Goal: Find contact information: Find contact information

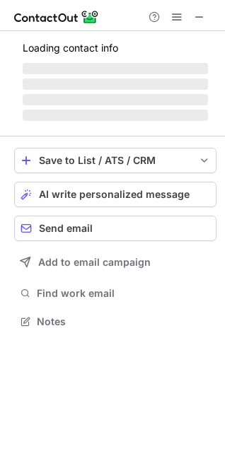
scroll to position [320, 225]
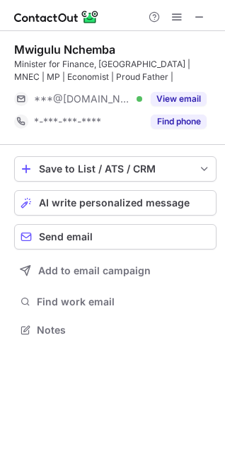
click at [172, 92] on button "View email" at bounding box center [179, 99] width 56 height 14
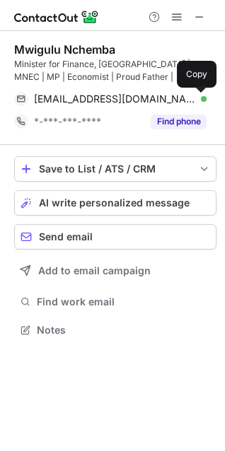
click at [197, 95] on span at bounding box center [199, 98] width 11 height 11
click at [200, 101] on span at bounding box center [199, 98] width 11 height 11
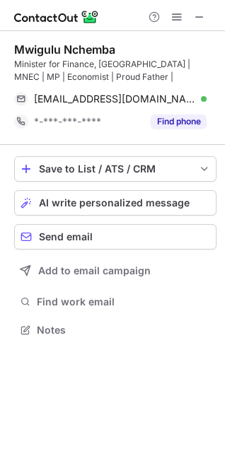
click at [172, 116] on button "Find phone" at bounding box center [179, 122] width 56 height 14
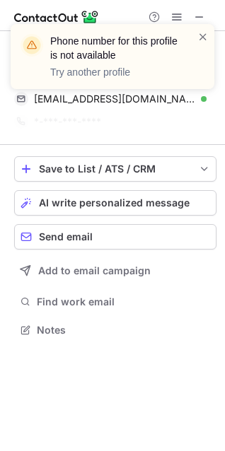
click at [204, 35] on span at bounding box center [202, 37] width 11 height 14
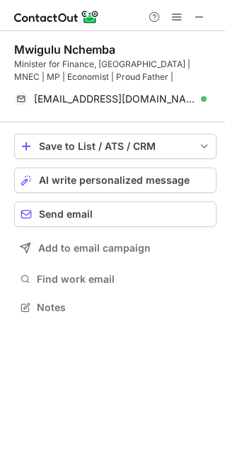
scroll to position [297, 225]
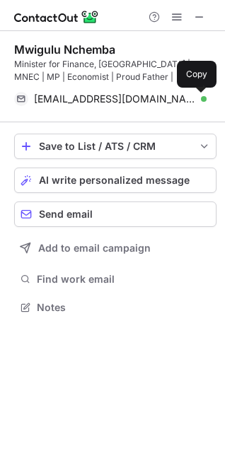
click at [200, 98] on span at bounding box center [199, 98] width 11 height 11
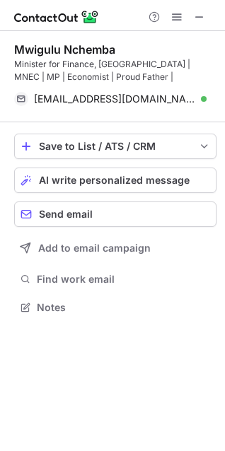
click at [207, 100] on div "[EMAIL_ADDRESS][DOMAIN_NAME] Verified Send email Copy" at bounding box center [110, 99] width 192 height 23
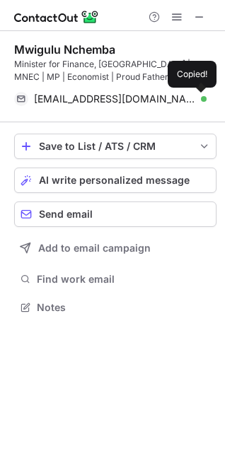
click at [202, 100] on span at bounding box center [199, 98] width 11 height 11
click at [200, 98] on span at bounding box center [199, 98] width 11 height 11
